Goal: Communication & Community: Answer question/provide support

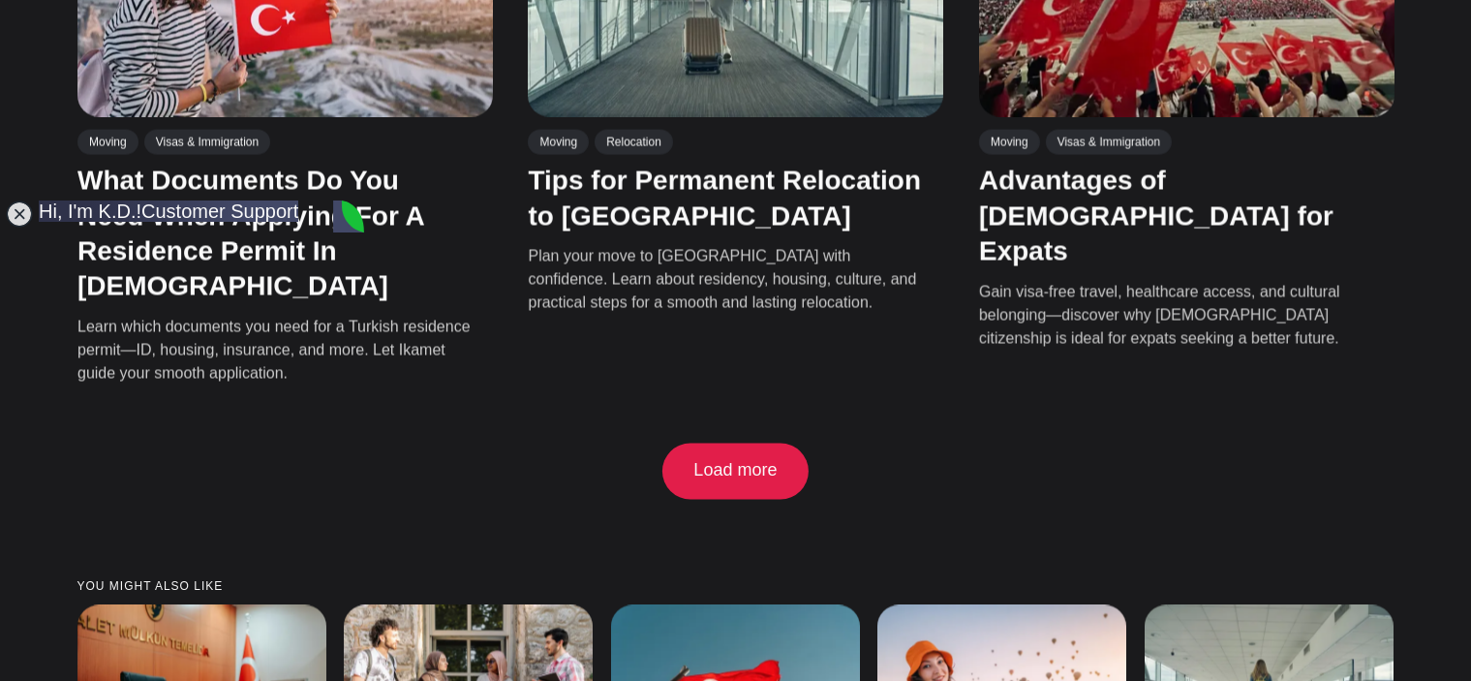
drag, startPoint x: 108, startPoint y: 358, endPoint x: 240, endPoint y: 522, distance: 210.1
copy jdiv "Most welcome, [PERSON_NAME]. Just wanted to let you know in full transparency :…"
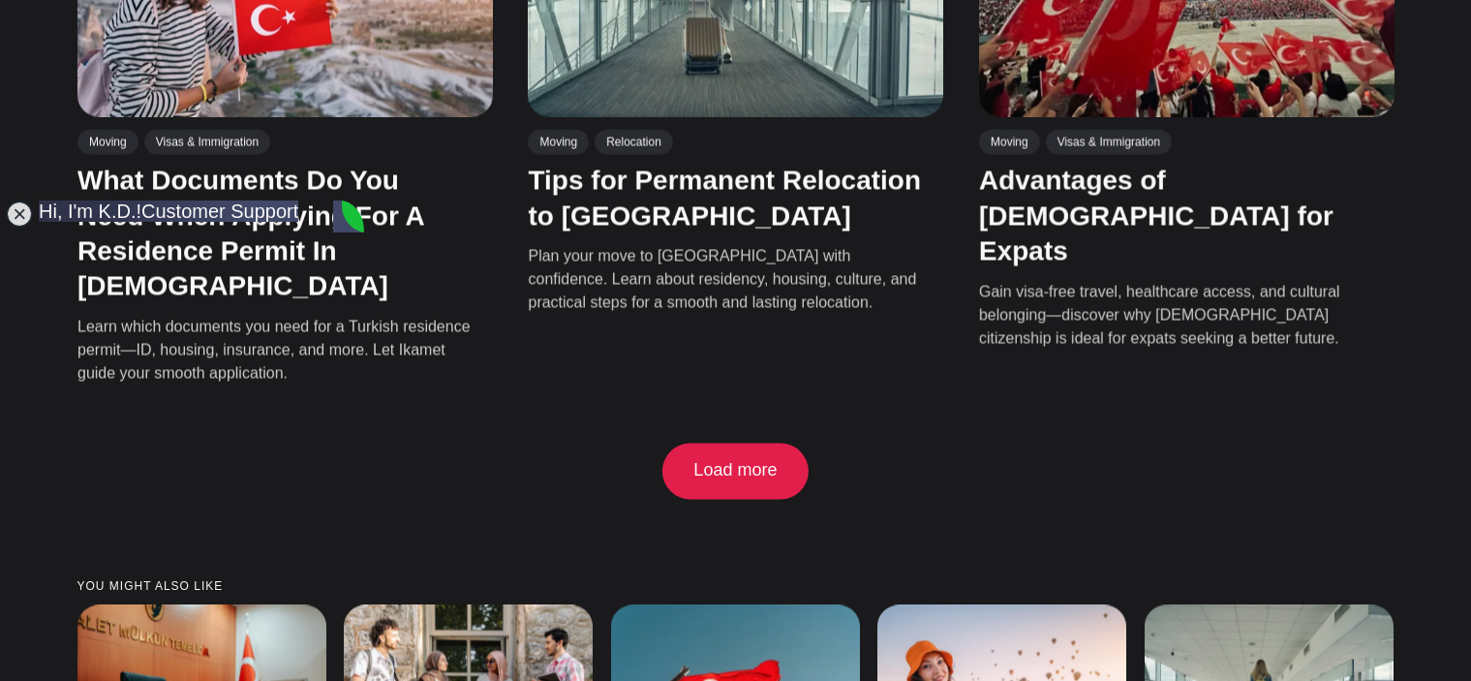
paste textarea "Is an apostille required for a criminal record obtained from Serbia to be valid…"
type textarea "Thanks for advice, ı hope at future we will thanks a lot agaın :) just ıwant to…"
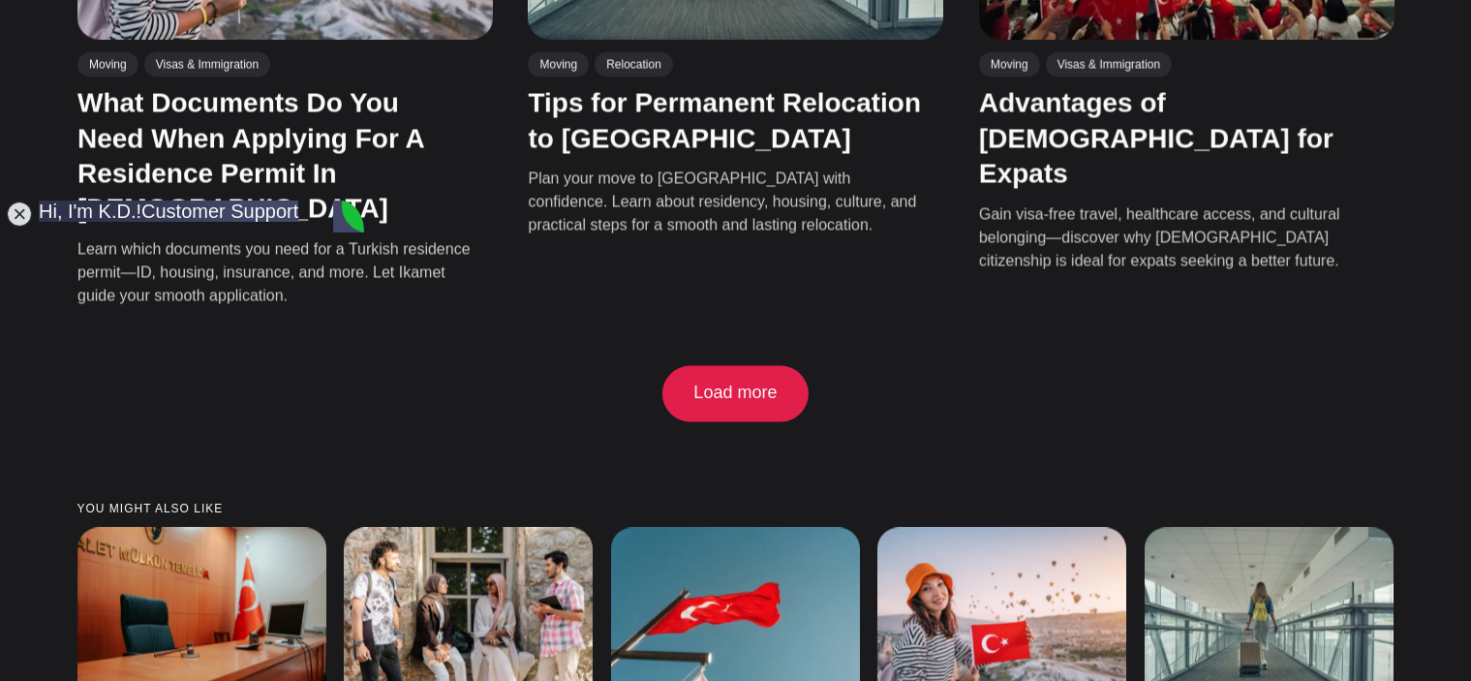
scroll to position [3587, 0]
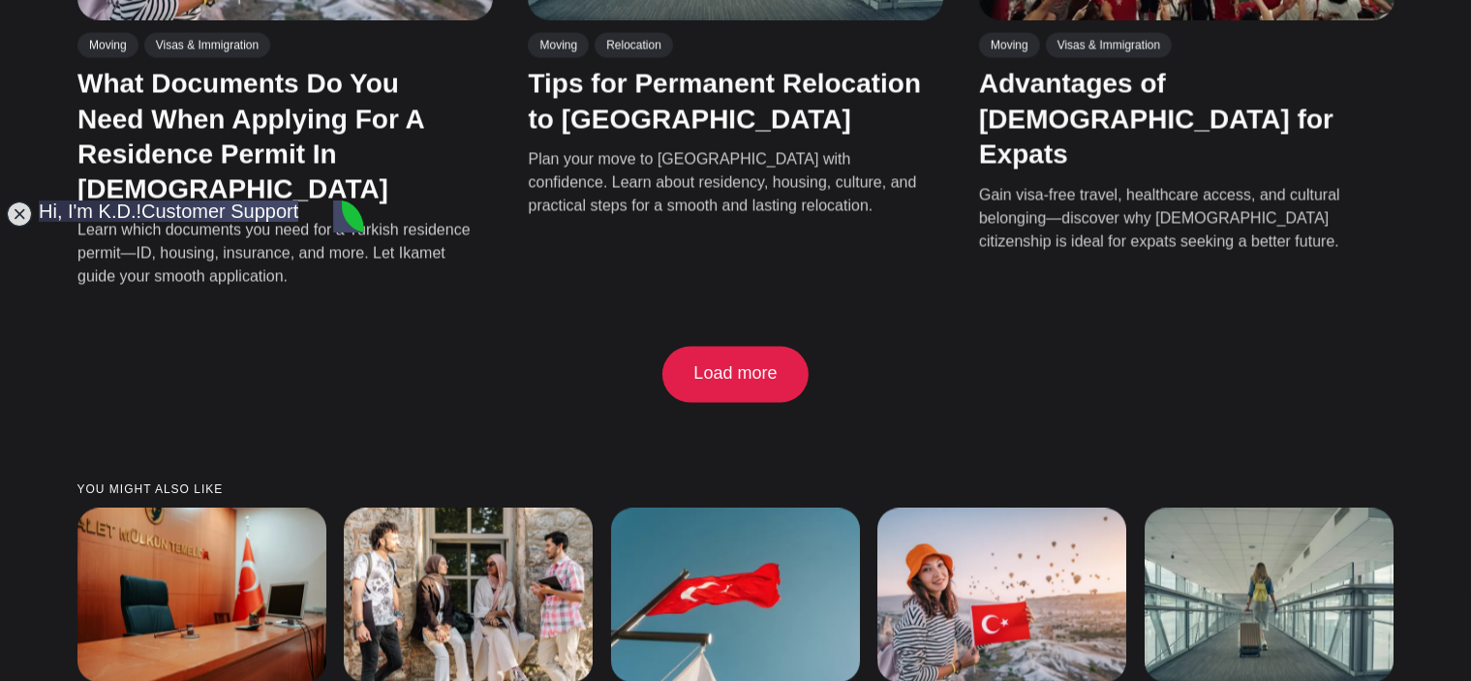
drag, startPoint x: 112, startPoint y: 447, endPoint x: 254, endPoint y: 510, distance: 154.8
drag, startPoint x: 283, startPoint y: 516, endPoint x: 256, endPoint y: 514, distance: 27.2
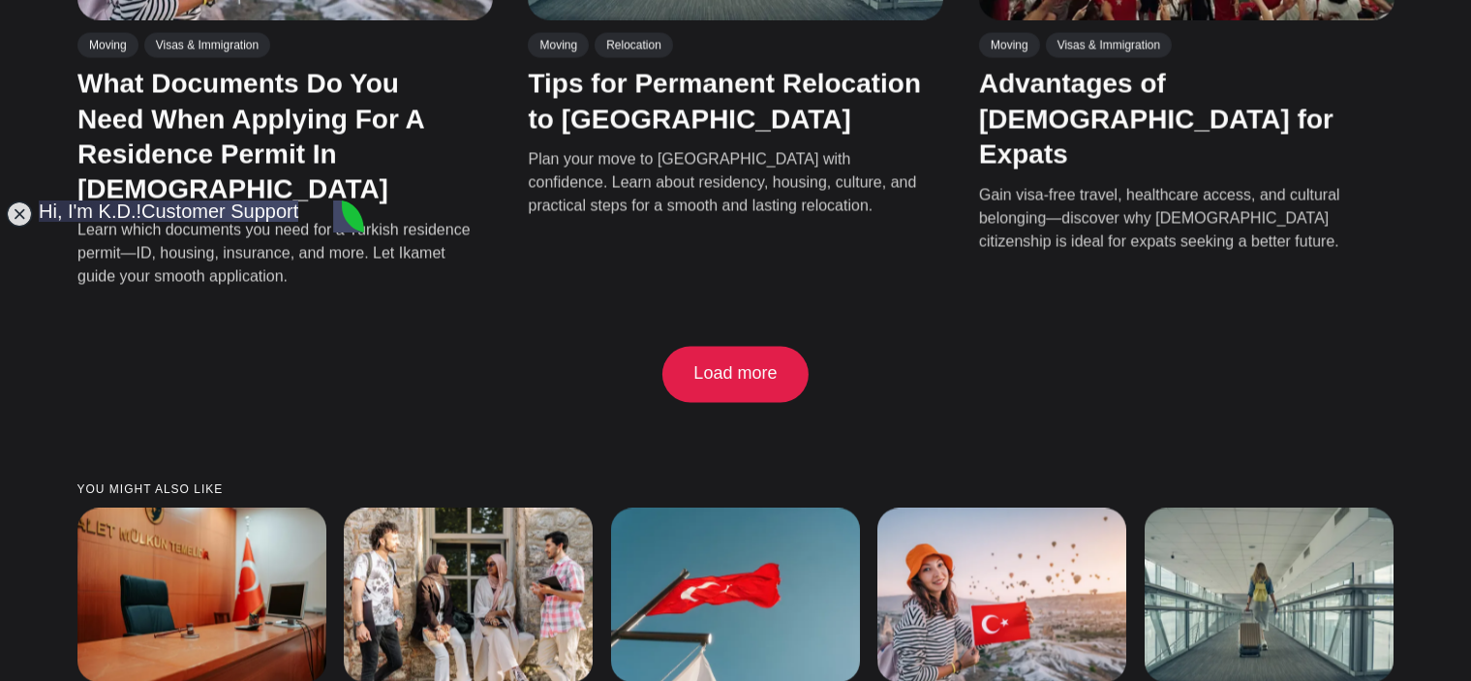
drag, startPoint x: 108, startPoint y: 362, endPoint x: 265, endPoint y: 527, distance: 227.4
copy jdiv "no record is needed for her in any capacity unless applying for citizenship or …"
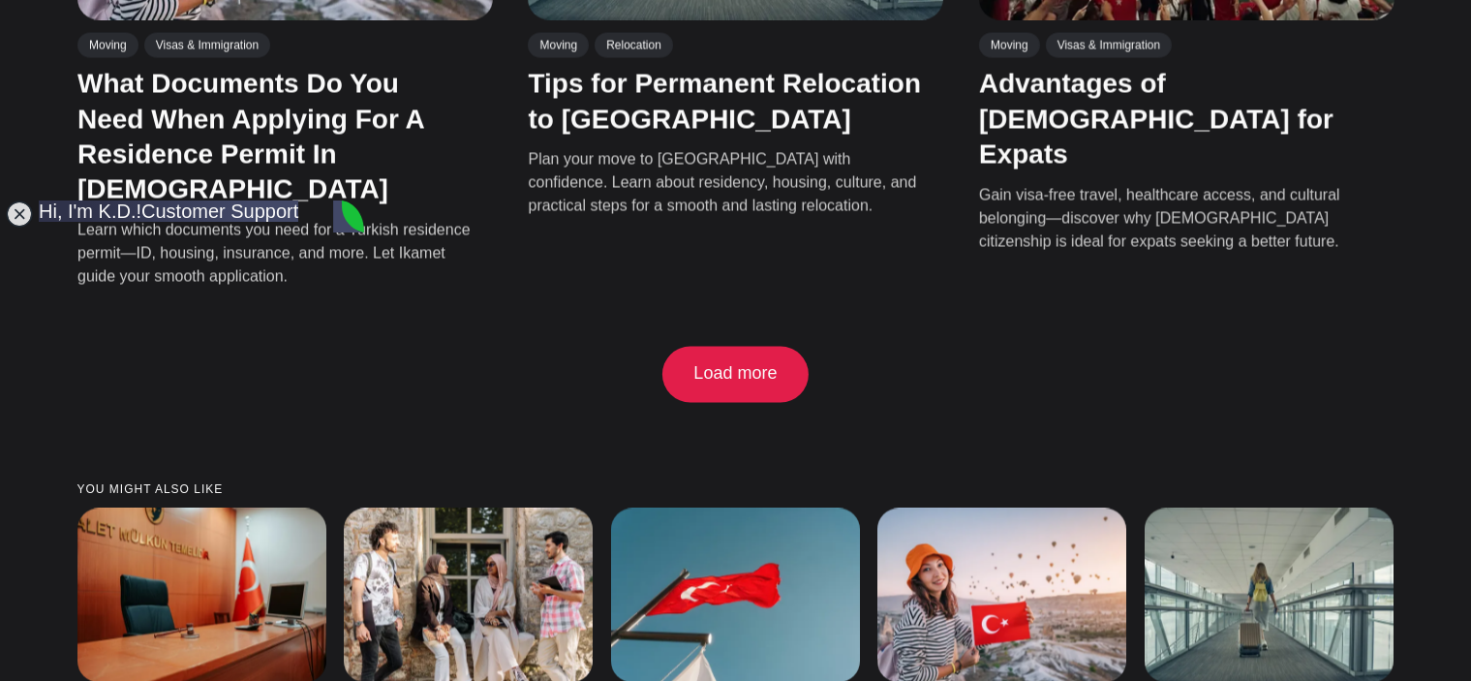
scroll to position [4364, 0]
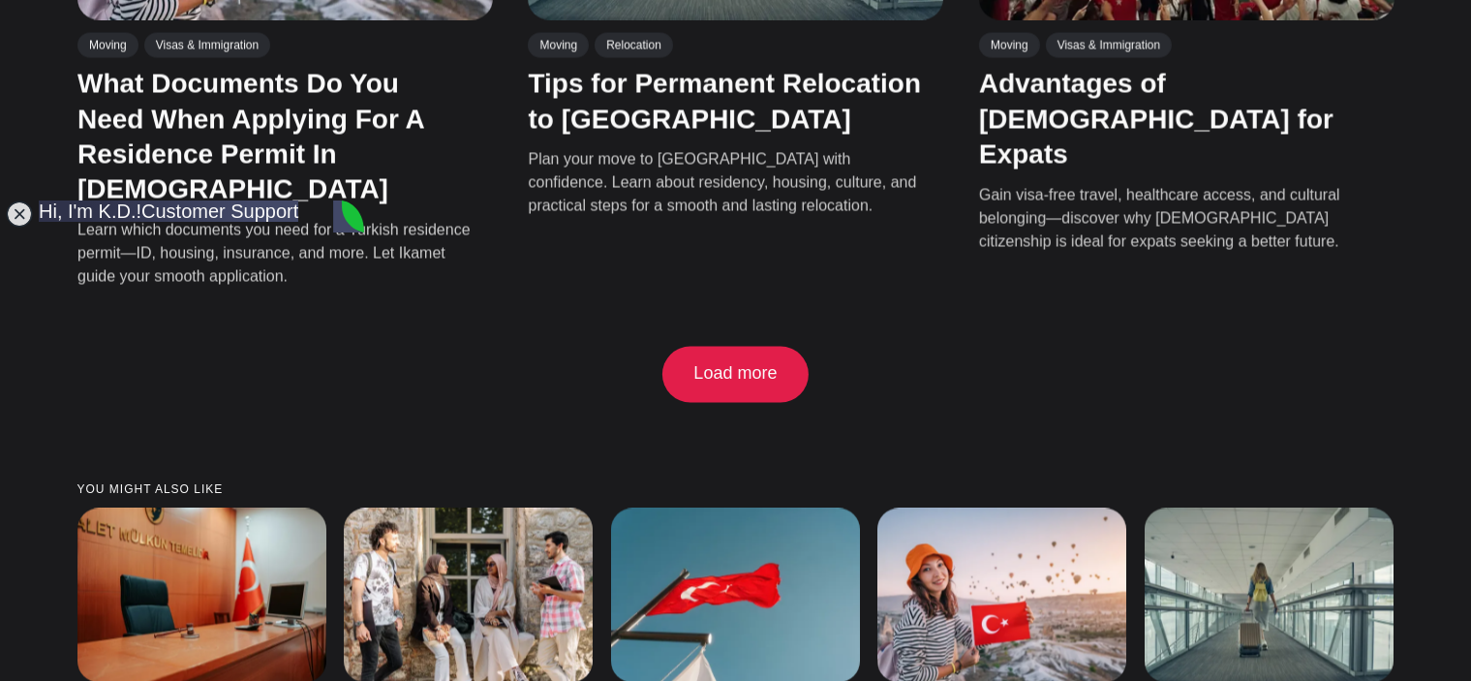
scroll to position [4368, 0]
drag, startPoint x: 108, startPoint y: 367, endPoint x: 270, endPoint y: 516, distance: 220.0
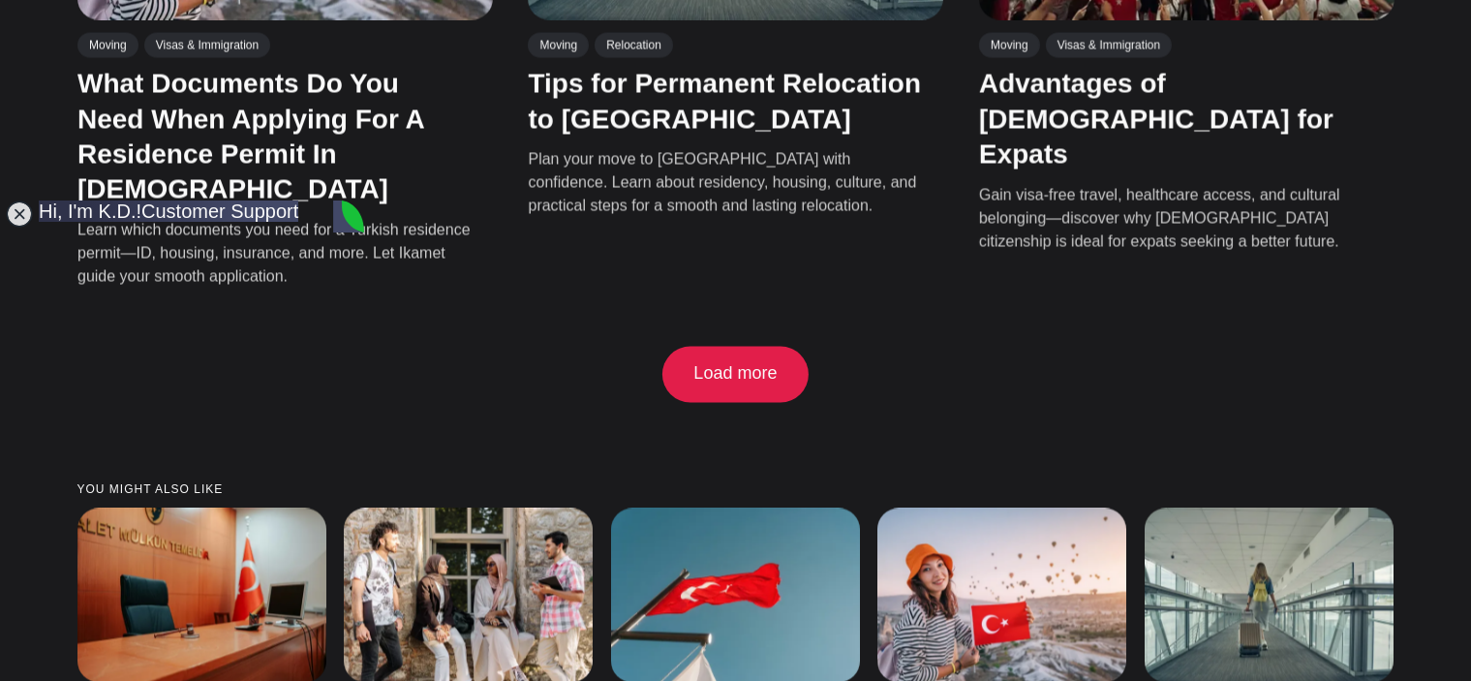
copy jdiv "no record is needed for her in any capacity unless applying for citizenship or …"
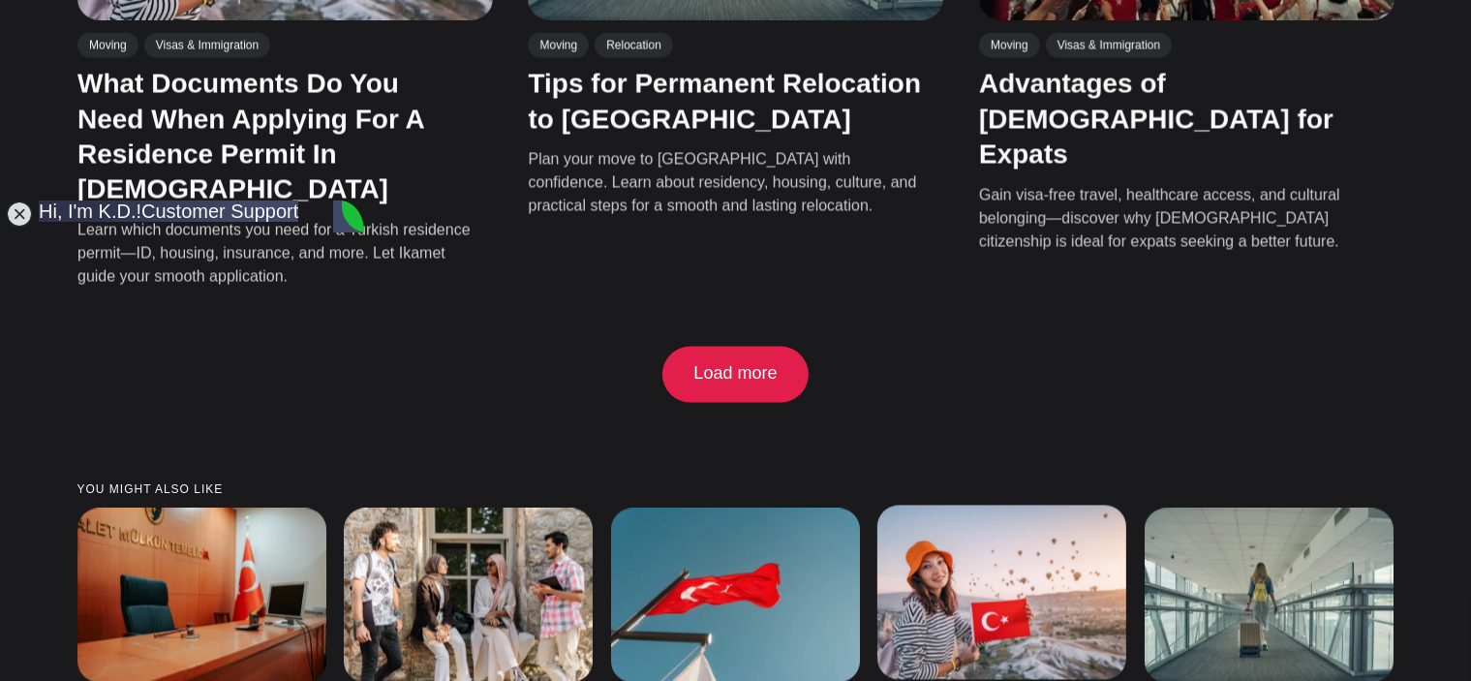
scroll to position [4671, 0]
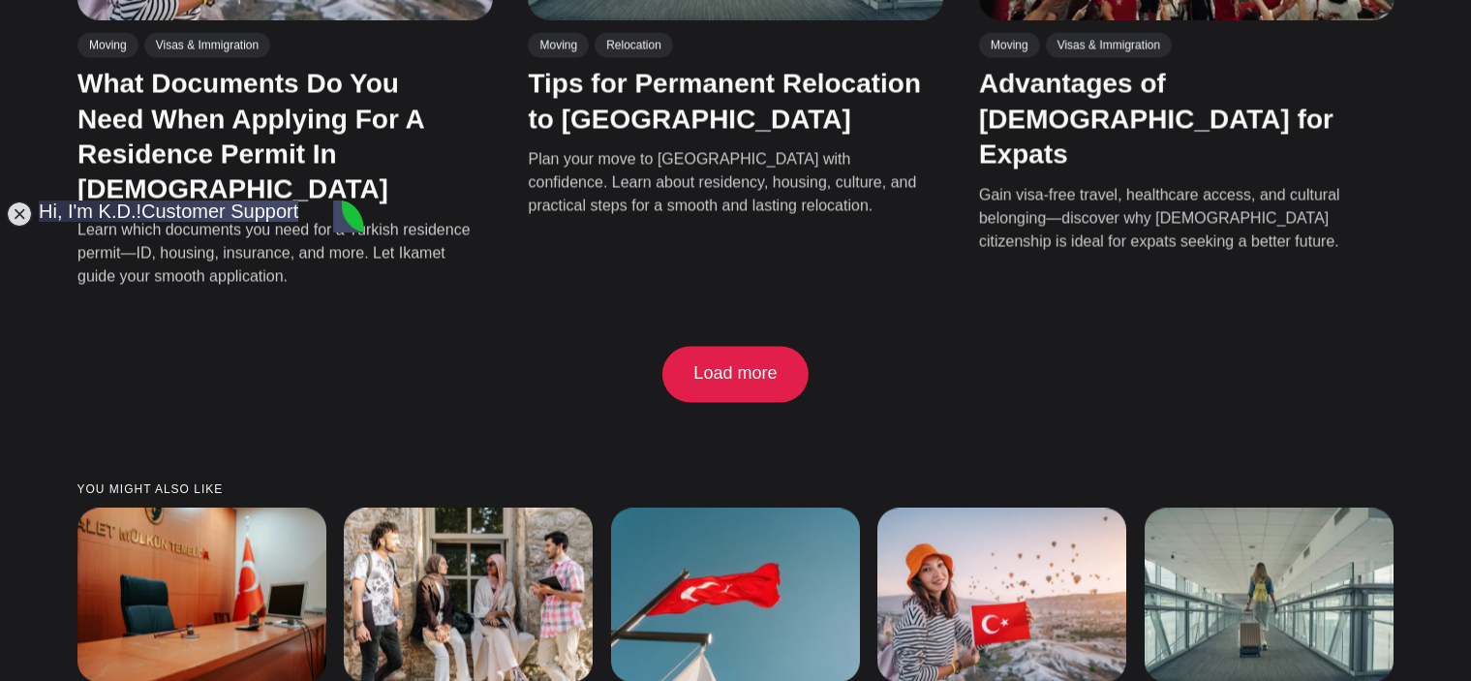
scroll to position [4737, 0]
drag, startPoint x: 108, startPoint y: 448, endPoint x: 195, endPoint y: 468, distance: 88.3
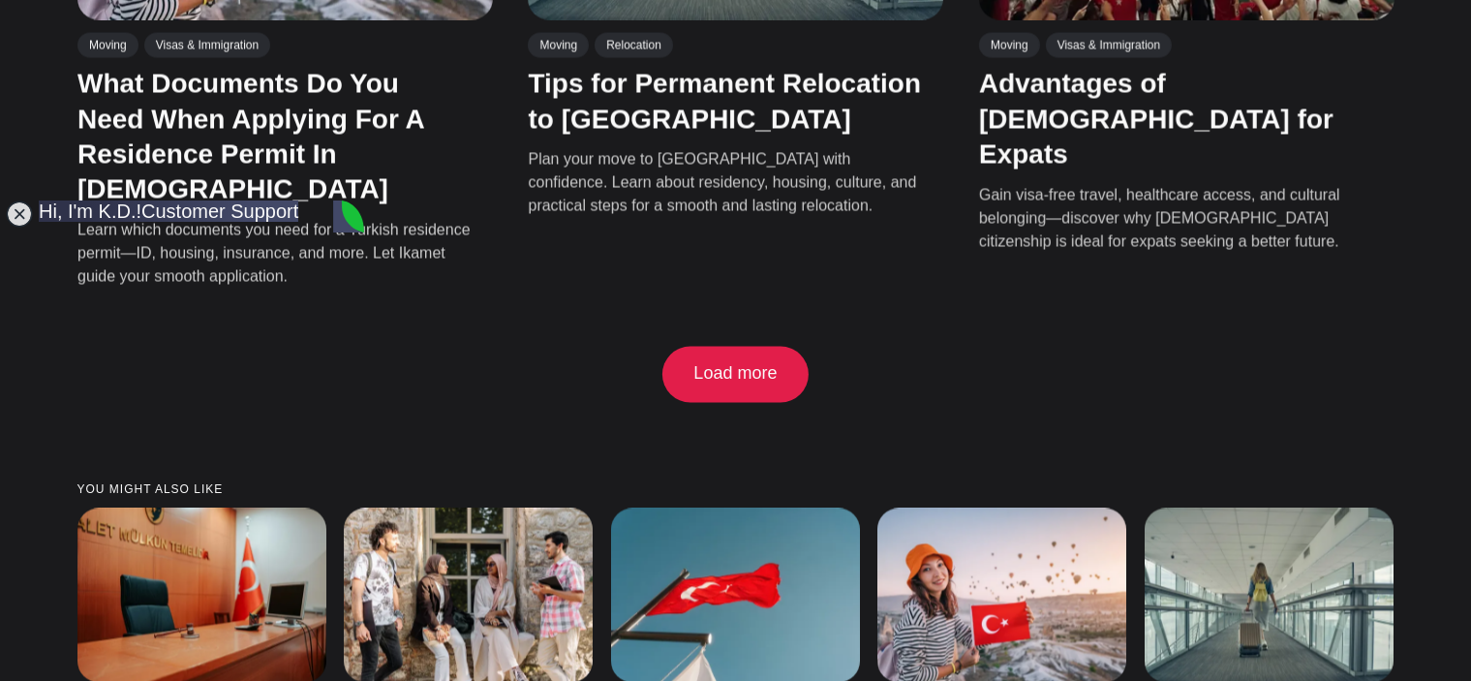
drag, startPoint x: 105, startPoint y: 384, endPoint x: 175, endPoint y: 384, distance: 70.7
drag, startPoint x: 108, startPoint y: 386, endPoint x: 282, endPoint y: 530, distance: 224.9
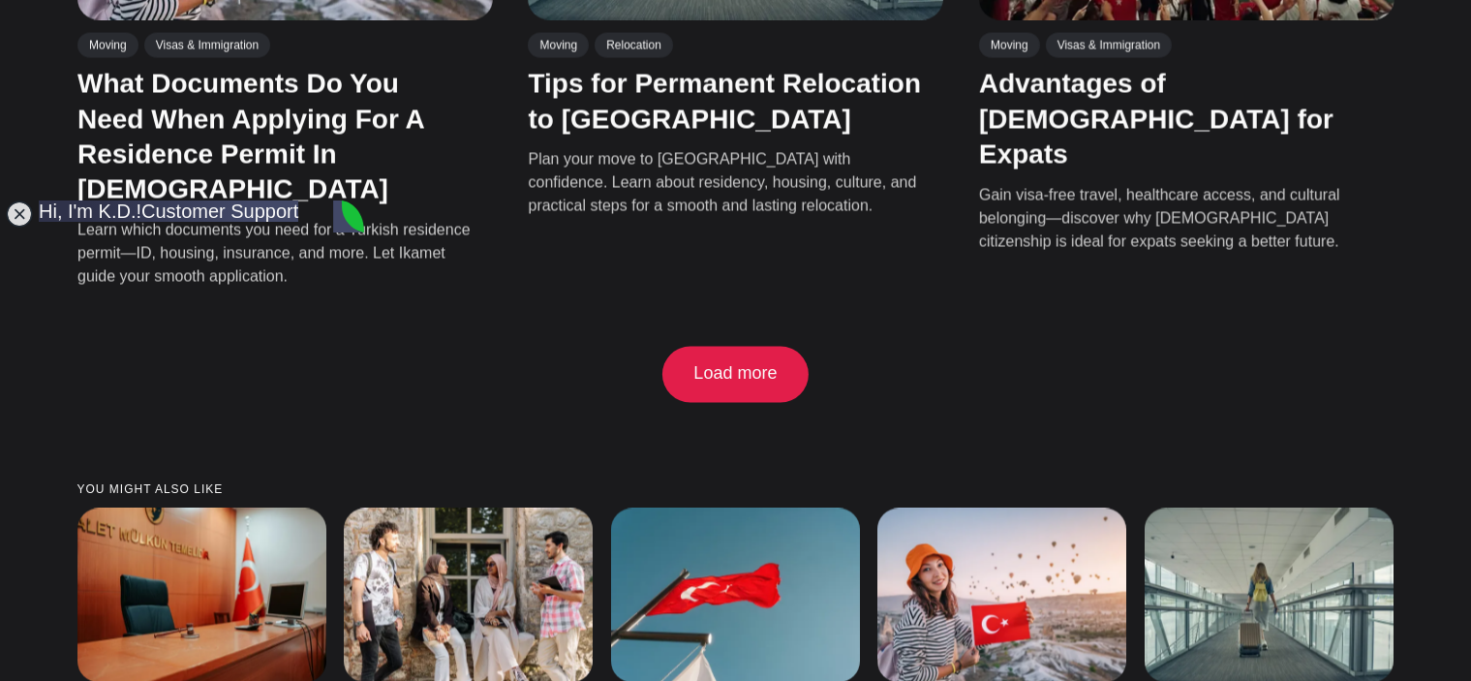
copy jdiv "no record is needed for her in any capacity unless applying for citizenship or …"
paste textarea "No, we are only going to apply for a residence permit for my [DEMOGRAPHIC_DATA]…"
type textarea "No, we are only going to apply for a residence permit for my [DEMOGRAPHIC_DATA]…"
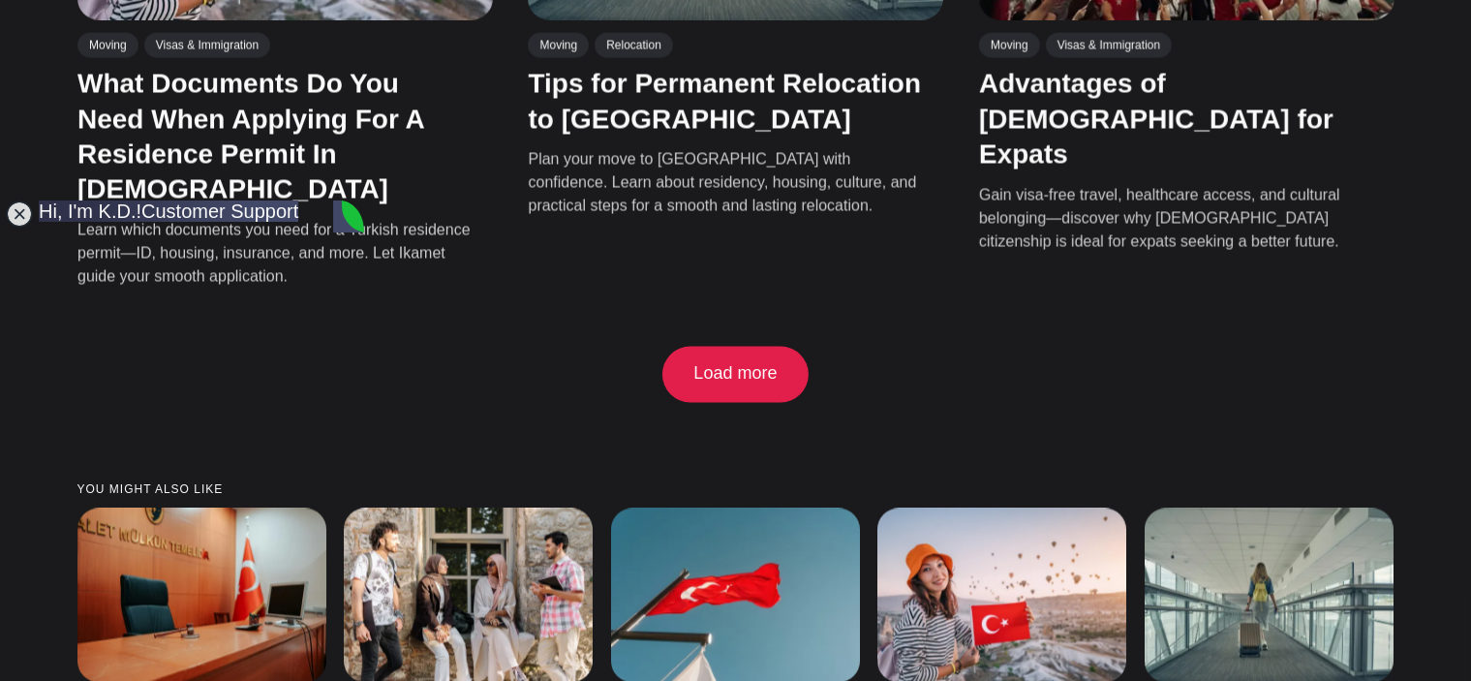
drag, startPoint x: 108, startPoint y: 491, endPoint x: 279, endPoint y: 508, distance: 171.3
copy jdiv "any document from abroad always needs an apostile"
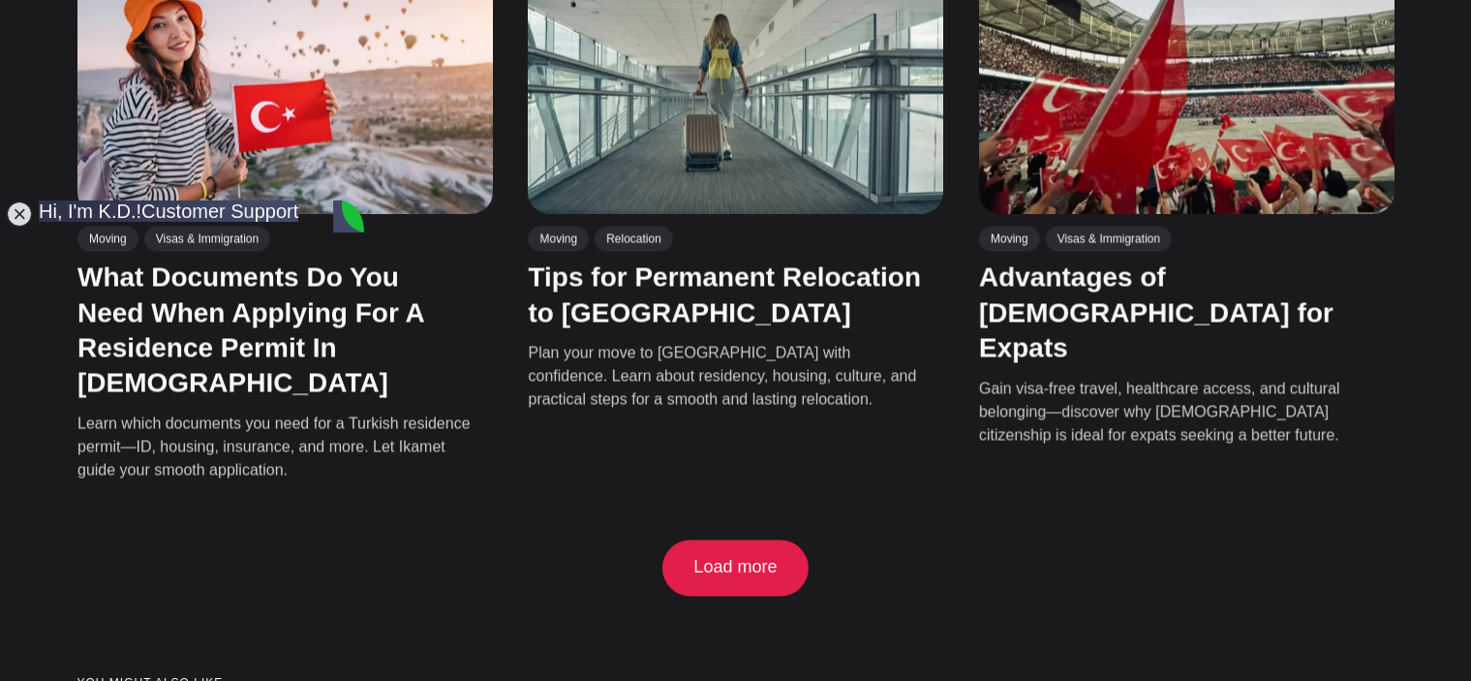
scroll to position [4867, 0]
drag, startPoint x: 108, startPoint y: 448, endPoint x: 238, endPoint y: 401, distance: 138.2
copy jdiv "no record is needed for her in any capacity unless applying for citizenship or …"
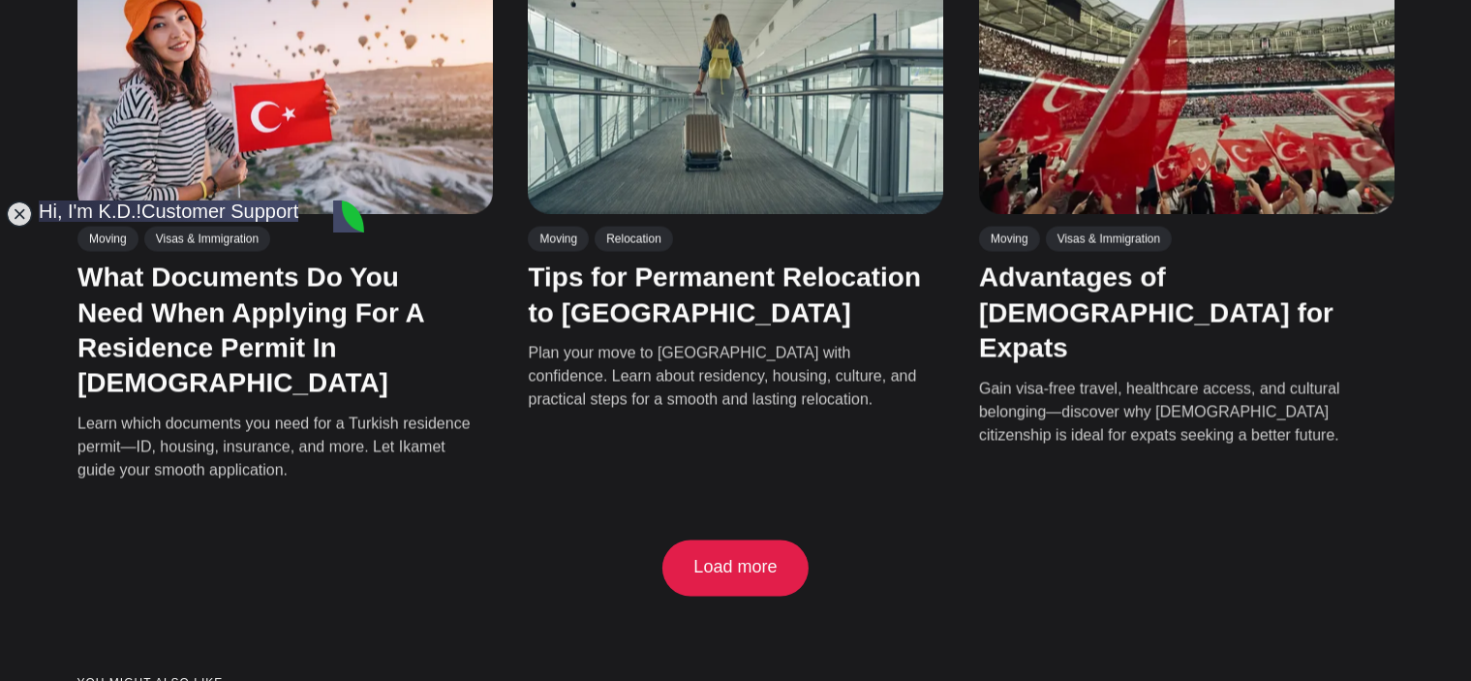
drag, startPoint x: 157, startPoint y: 403, endPoint x: 297, endPoint y: 542, distance: 197.9
click at [297, 542] on jdiv "Thanks for advice, ı hope at future we will thanks a lot agaın :) just ıwant to…" at bounding box center [209, 570] width 340 height 155
click at [208, 493] on jdiv "Thanks for advice, ı hope at future we will thanks a lot agaın :) just ıwant to…" at bounding box center [209, 570] width 340 height 155
drag, startPoint x: 155, startPoint y: 399, endPoint x: 306, endPoint y: 552, distance: 215.0
click at [306, 552] on jdiv "Thanks for advice, ı hope at future we will thanks a lot agaın :) just ıwant to…" at bounding box center [209, 570] width 340 height 155
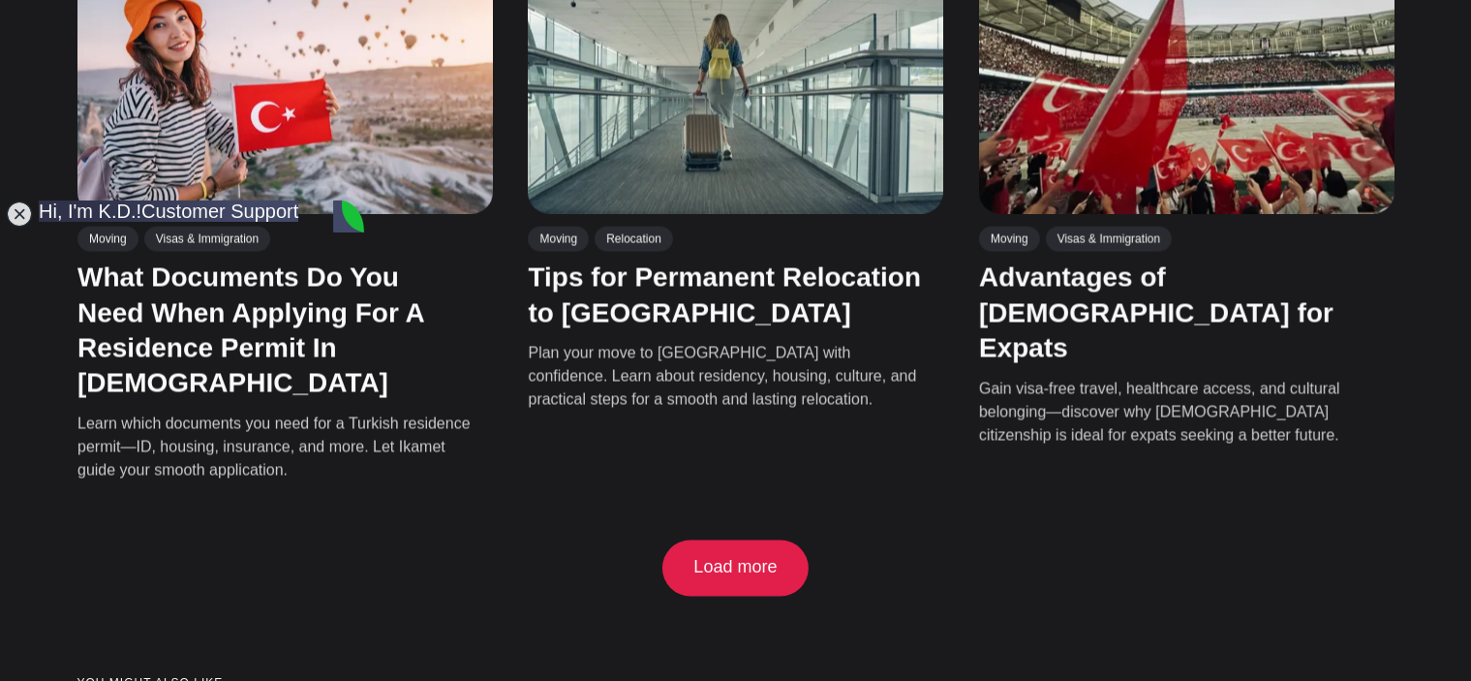
copy jdiv "Thanks for advice, ı hope at future we will thanks a lot agaın :) just ıwant to…"
drag, startPoint x: 111, startPoint y: 406, endPoint x: 199, endPoint y: 524, distance: 147.4
copy jdiv "any document from abroad always needs an apostile 17:55 We can assit with the a…"
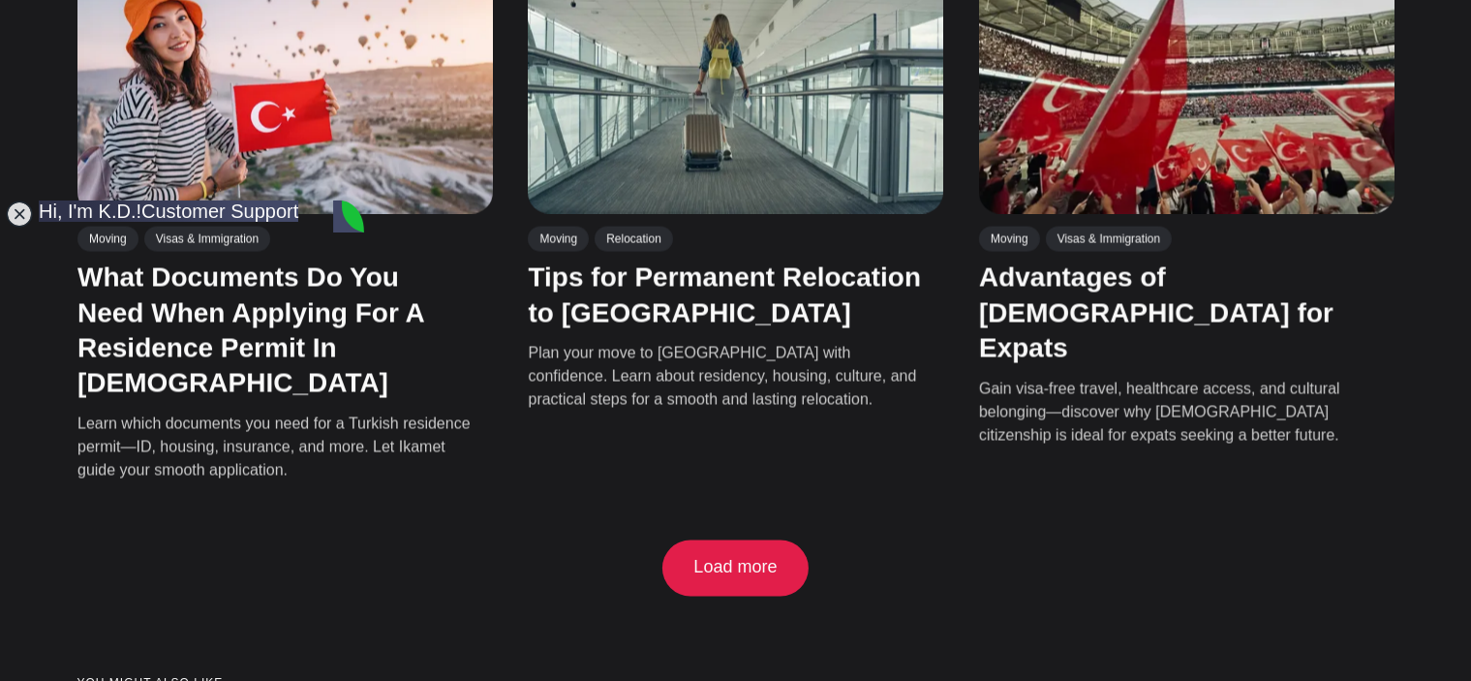
type textarea "T"
type textarea "ı get thanks for everythıng. ı wıll speak wıth my frıend. and ı hope we wıll ch…"
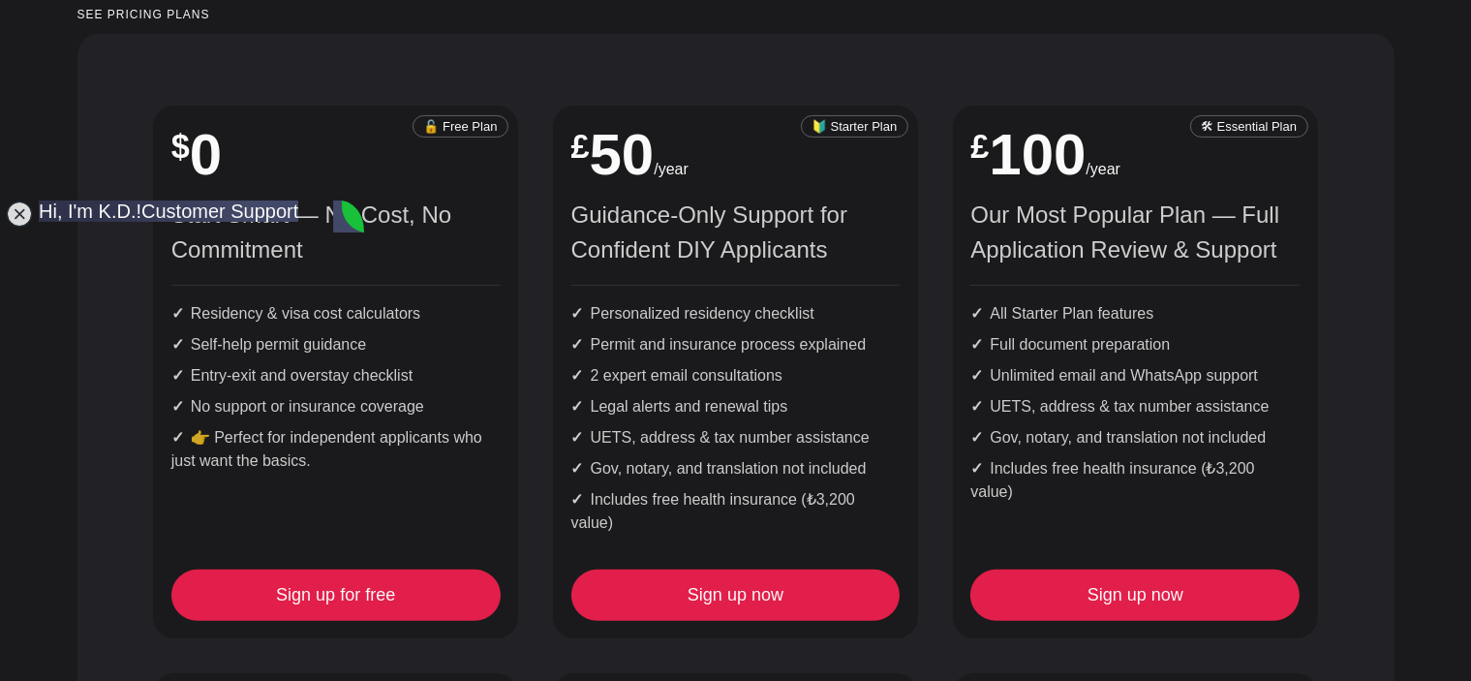
scroll to position [5295, 0]
